Goal: Information Seeking & Learning: Check status

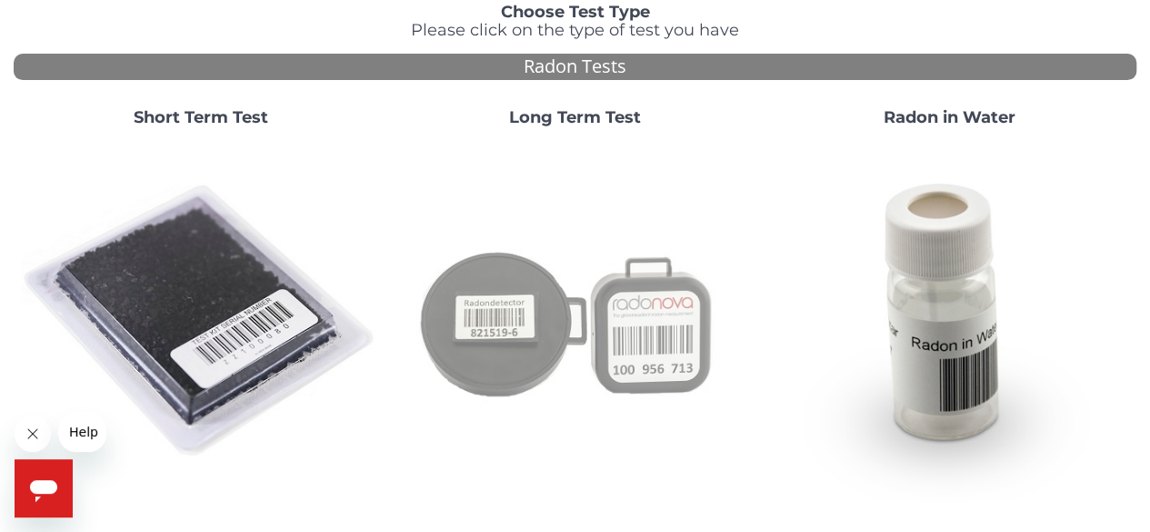
scroll to position [182, 0]
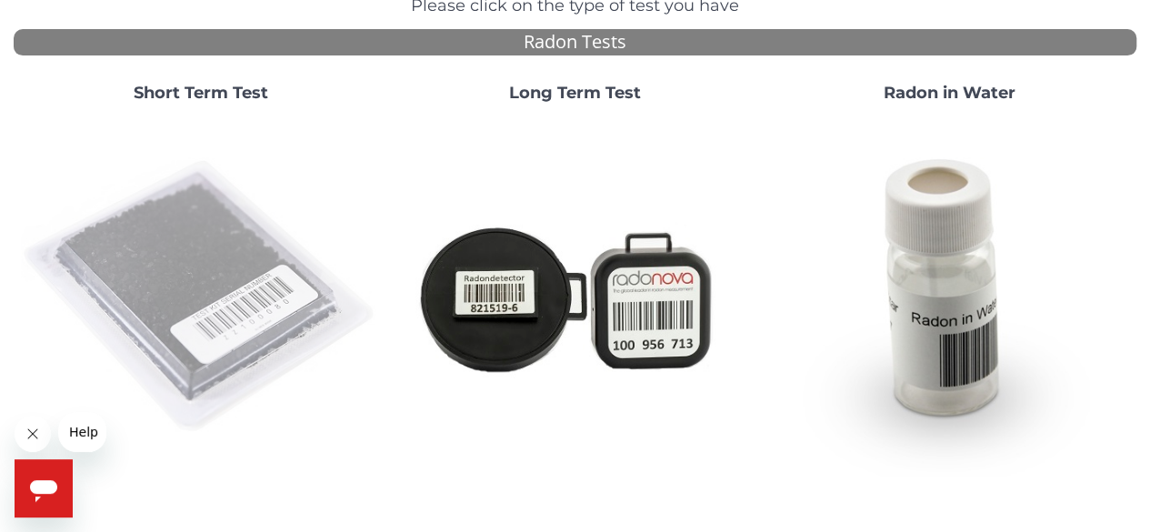
click at [217, 300] on img at bounding box center [201, 297] width 360 height 360
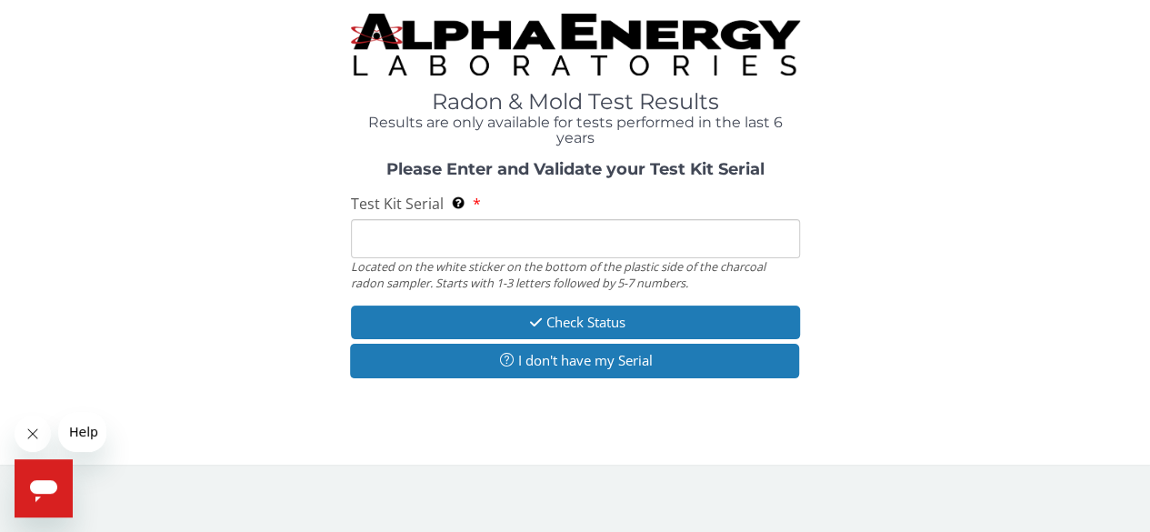
scroll to position [0, 0]
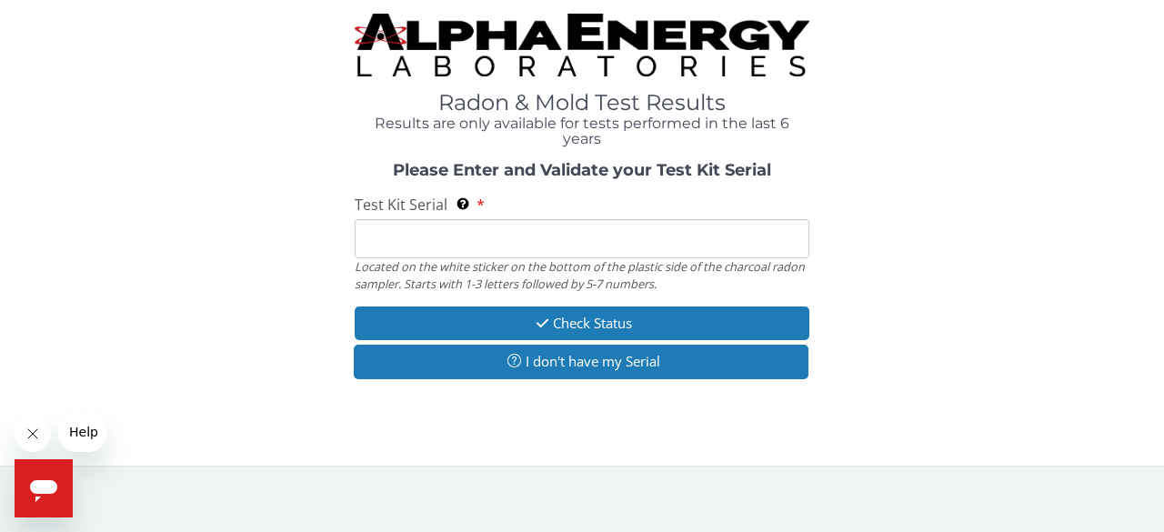
click at [513, 238] on input "Test Kit Serial Located on the white sticker on the bottom of the plastic side …" at bounding box center [582, 238] width 455 height 39
paste input "FE465107"
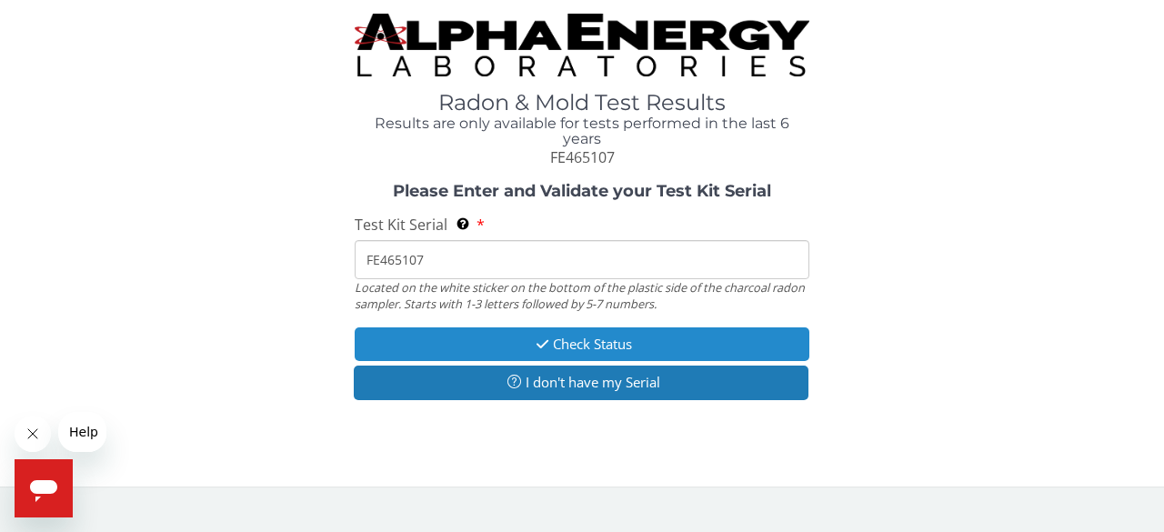
type input "FE465107"
click at [651, 344] on button "Check Status" at bounding box center [582, 344] width 455 height 34
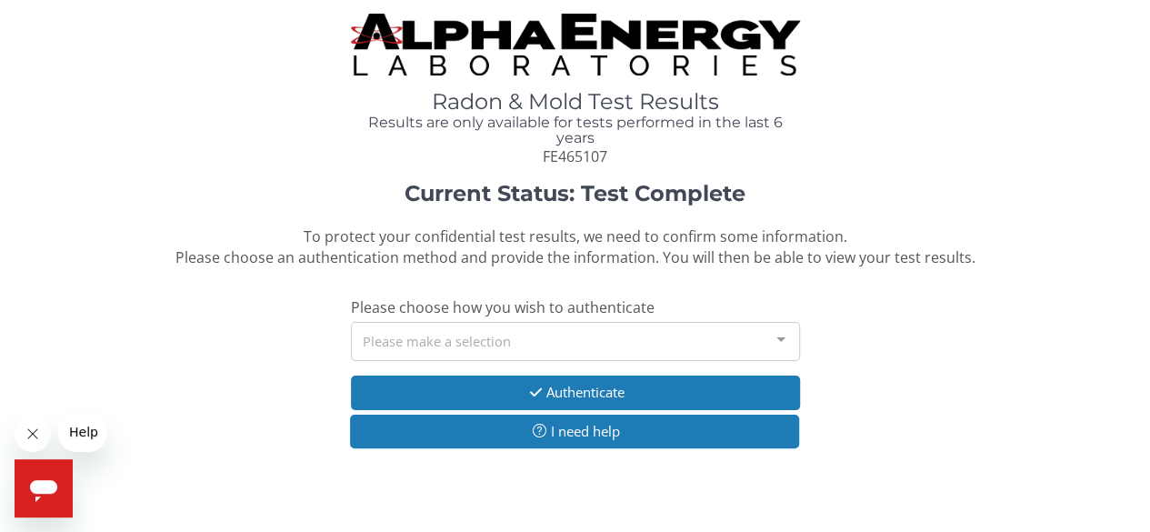
click at [651, 344] on div "Please make a selection" at bounding box center [575, 341] width 449 height 39
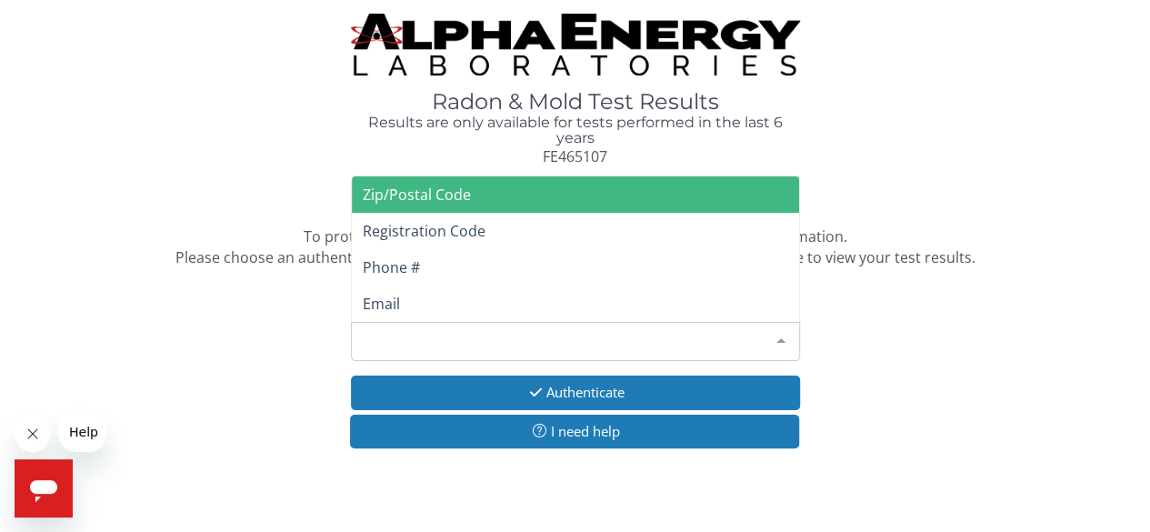
click at [426, 201] on span "Zip/Postal Code" at bounding box center [417, 195] width 108 height 20
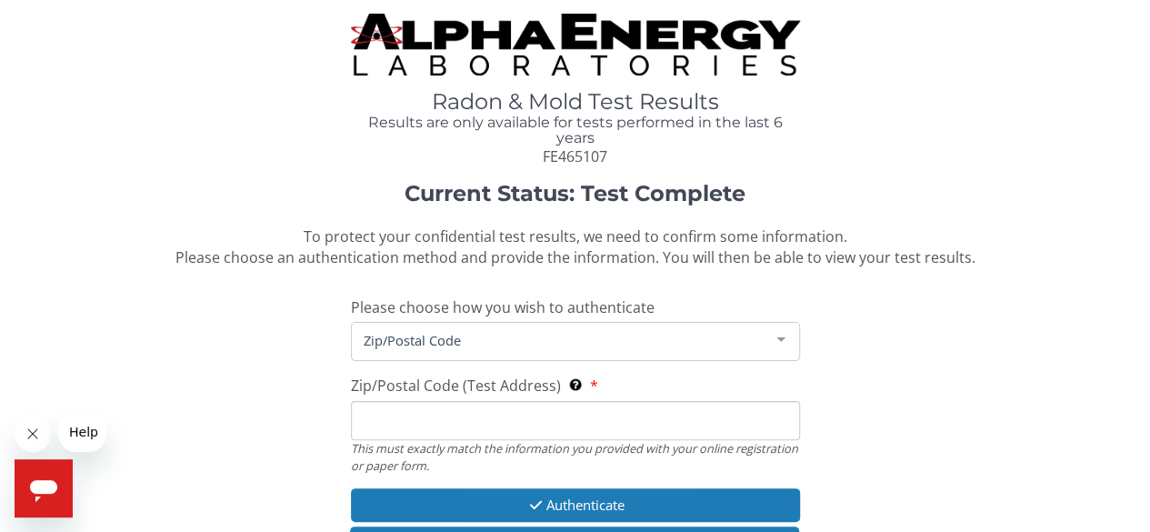
click at [553, 416] on input "Zip/Postal Code (Test Address) This must exactly match the information you prov…" at bounding box center [575, 420] width 449 height 39
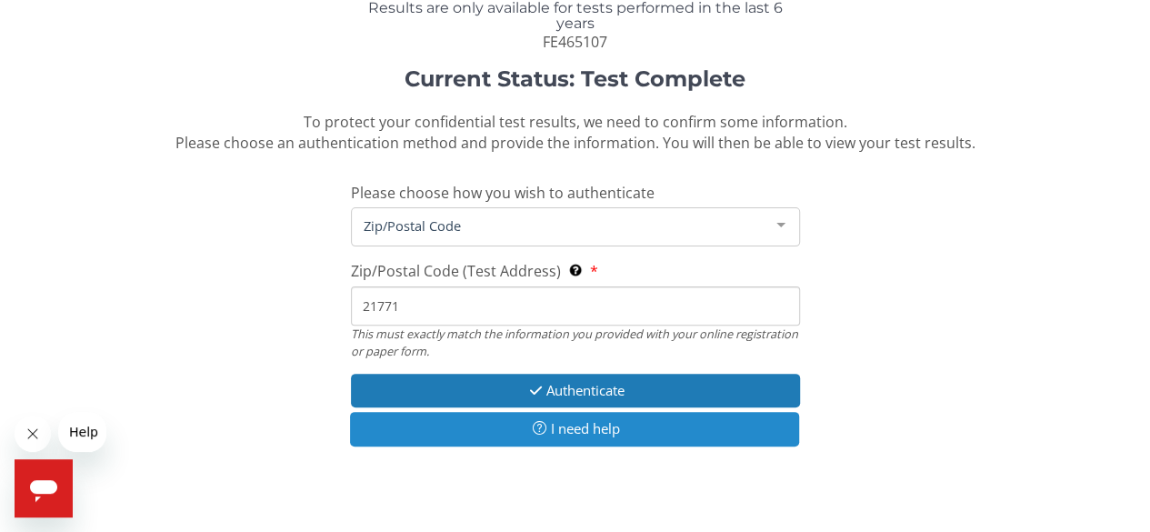
scroll to position [147, 0]
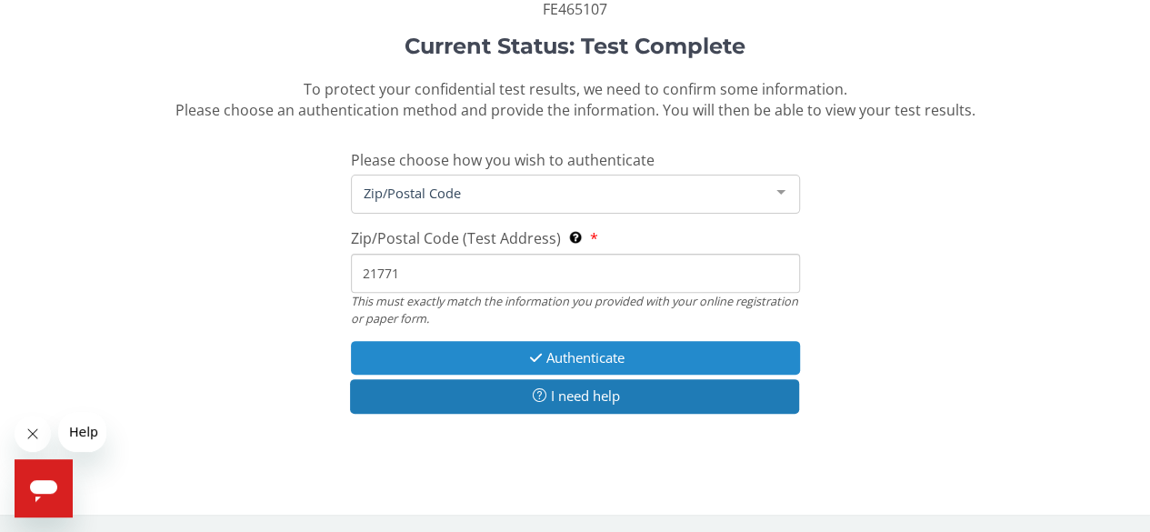
type input "21771"
click at [543, 357] on button "Authenticate" at bounding box center [575, 358] width 449 height 34
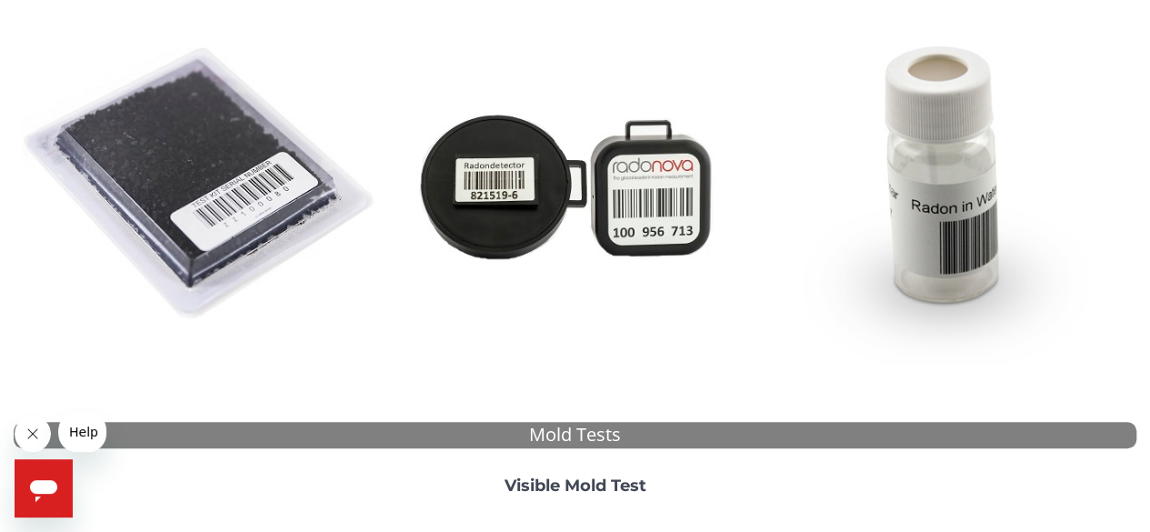
scroll to position [204, 0]
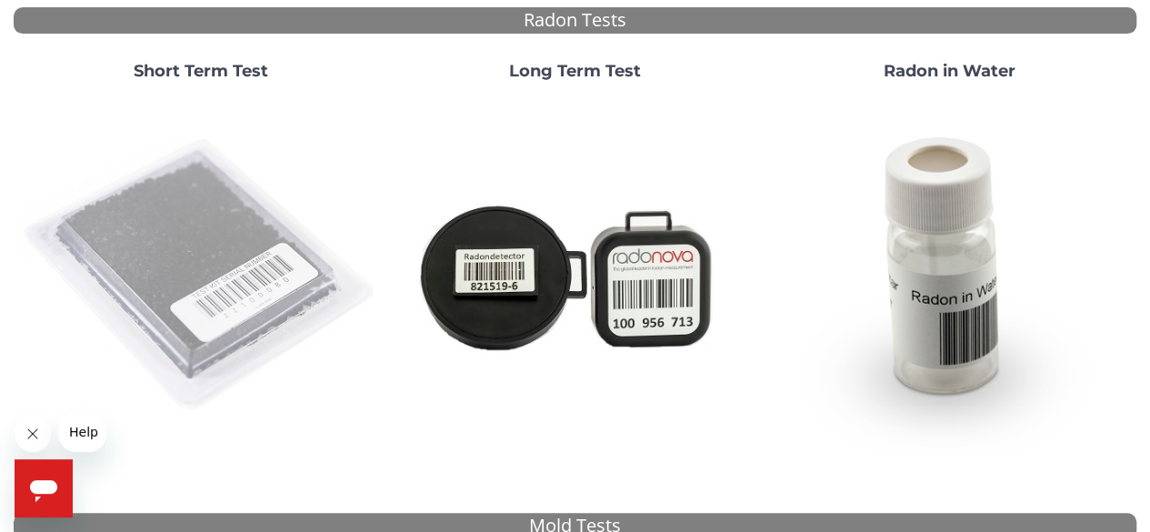
click at [205, 271] on img at bounding box center [201, 275] width 360 height 360
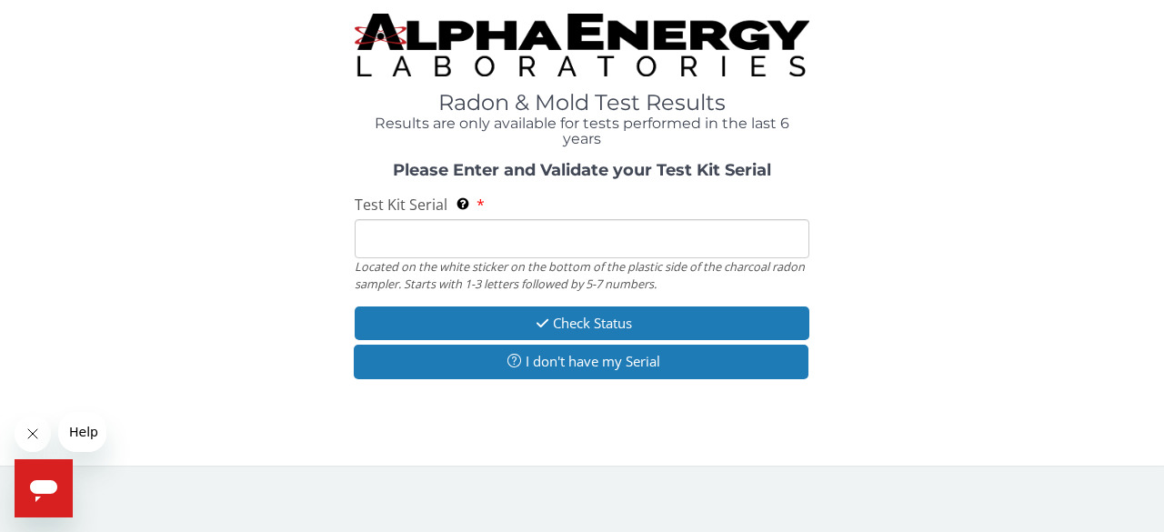
click at [506, 237] on input "Test Kit Serial Located on the white sticker on the bottom of the plastic side …" at bounding box center [582, 238] width 455 height 39
paste input "FE465107"
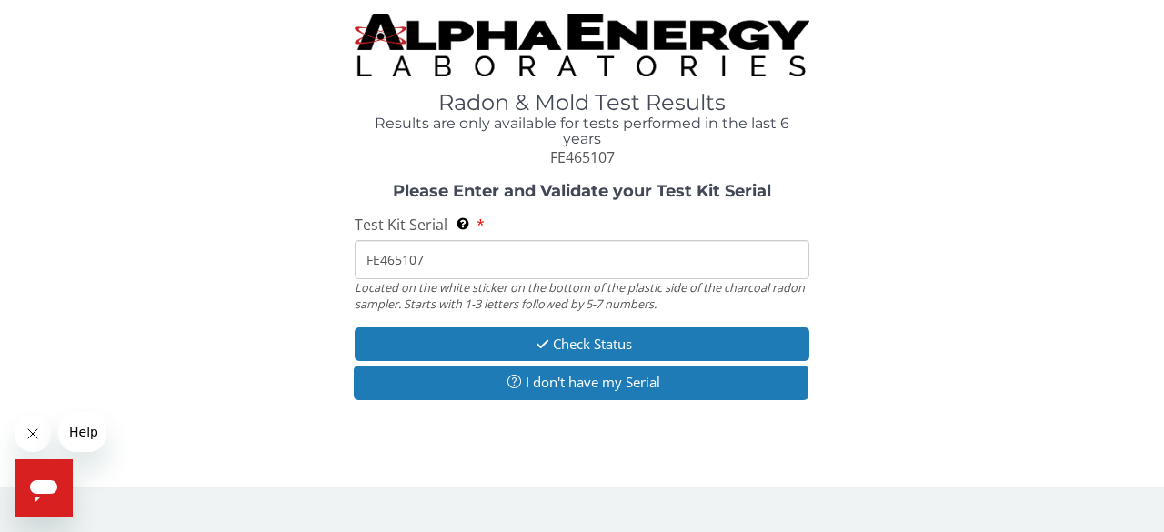
type input "FE465107"
click at [506, 439] on div "Radon & Mold Test Results Results are only available for tests performed in the…" at bounding box center [582, 236] width 1137 height 445
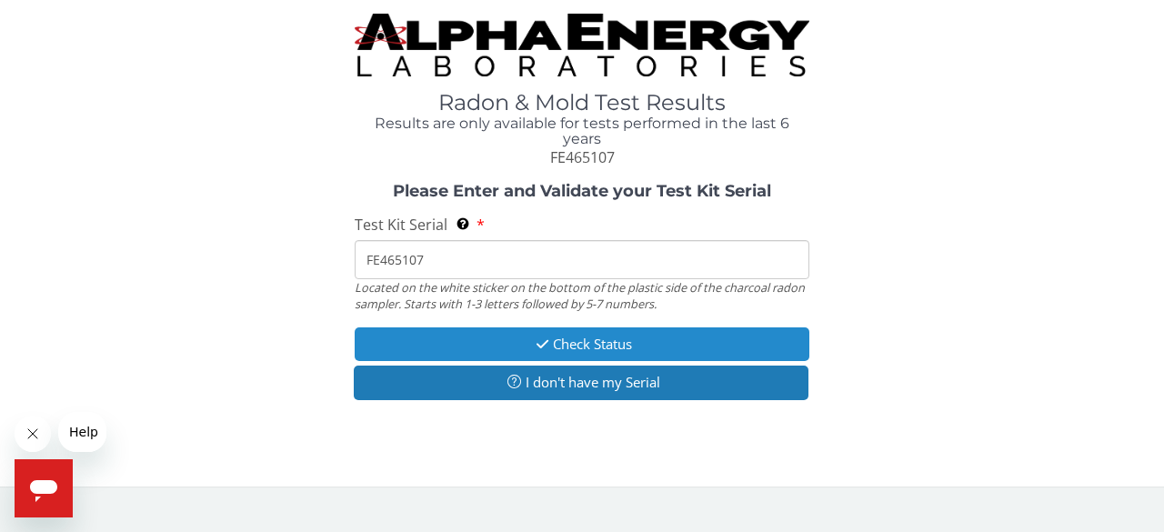
click at [603, 343] on button "Check Status" at bounding box center [582, 344] width 455 height 34
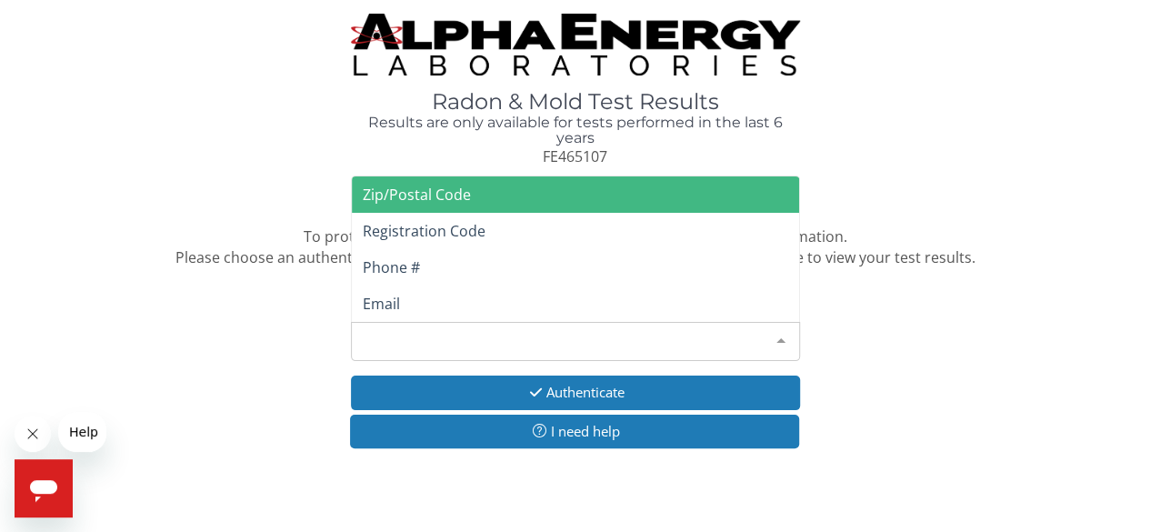
click at [584, 346] on div "Please make a selection" at bounding box center [575, 341] width 449 height 39
click at [445, 195] on span "Zip/Postal Code" at bounding box center [417, 195] width 108 height 20
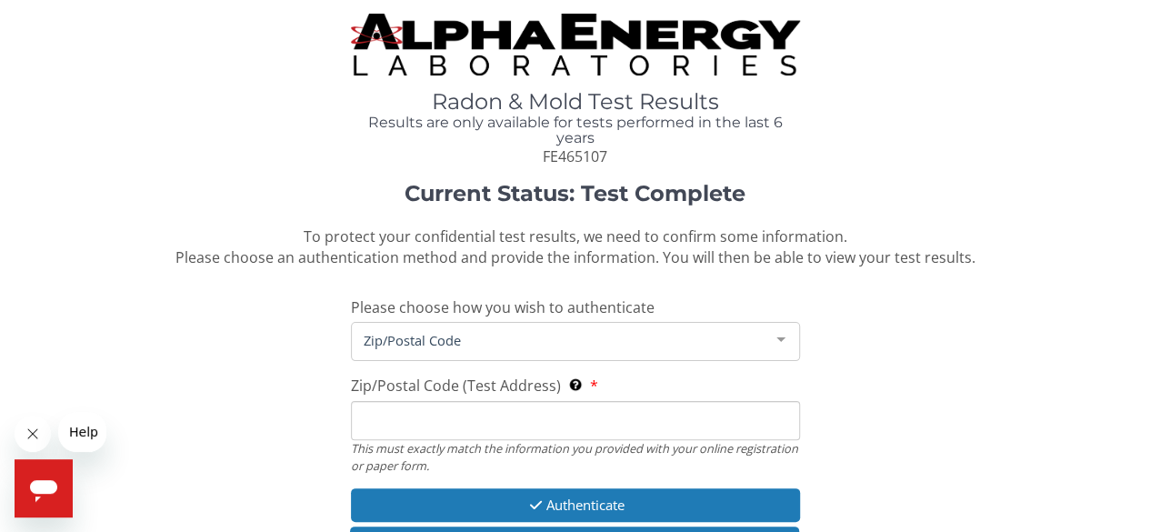
click at [492, 432] on input "Zip/Postal Code (Test Address) This must exactly match the information you prov…" at bounding box center [575, 420] width 449 height 39
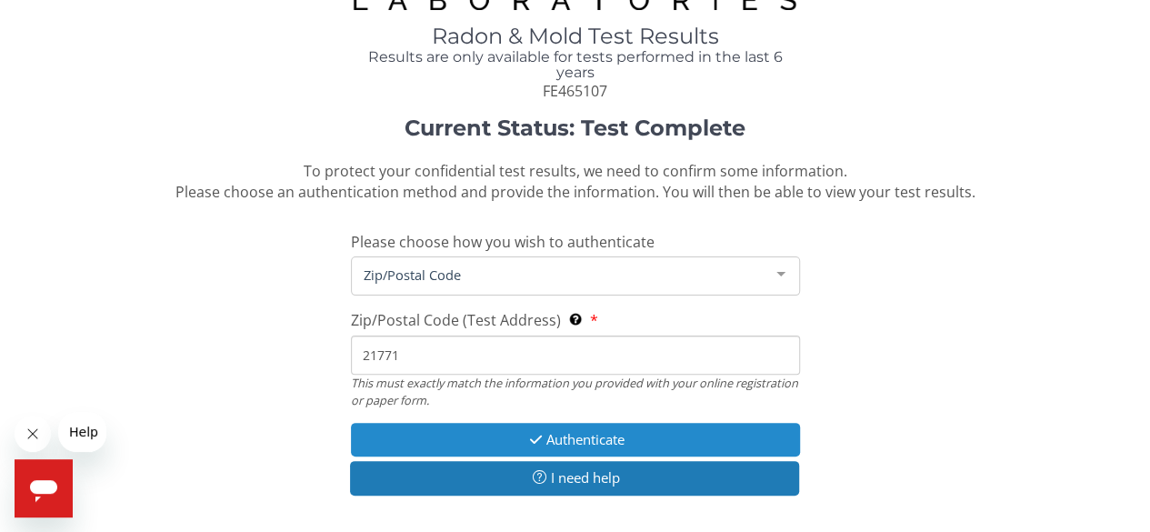
scroll to position [91, 0]
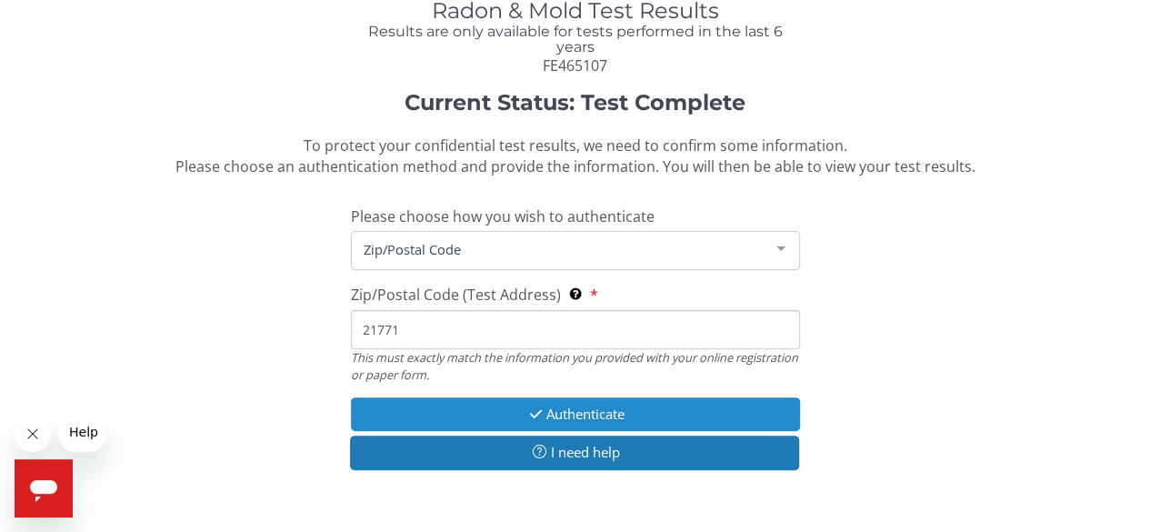
type input "21771"
click at [551, 414] on button "Authenticate" at bounding box center [575, 414] width 449 height 34
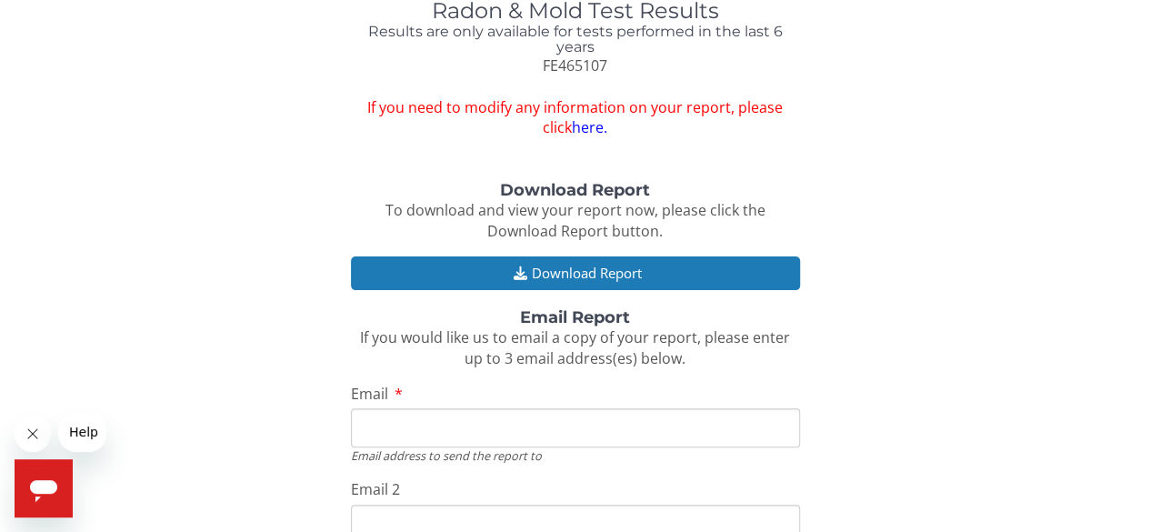
click at [579, 126] on link "here." at bounding box center [589, 127] width 35 height 20
